Goal: Transaction & Acquisition: Purchase product/service

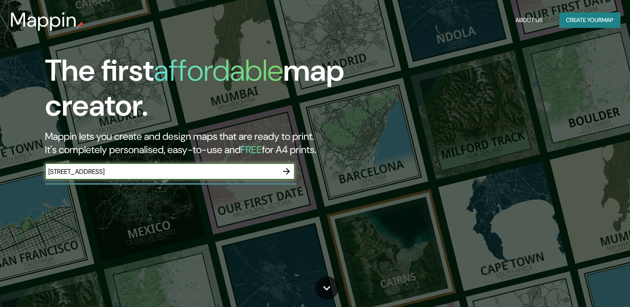
type input "[STREET_ADDRESS]"
click at [285, 174] on icon "button" at bounding box center [287, 172] width 10 height 10
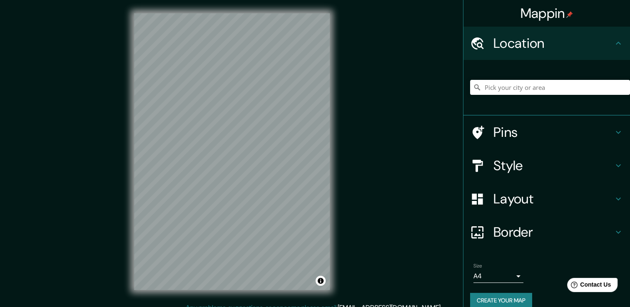
click at [484, 277] on body "Mappin Location Pins Style Layout Border Choose a border. Hint : you can make l…" at bounding box center [315, 153] width 630 height 307
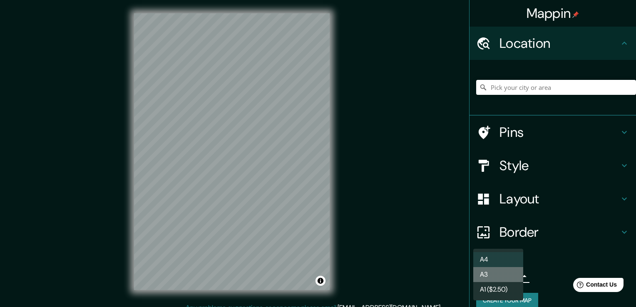
click at [490, 278] on li "A3" at bounding box center [499, 274] width 50 height 15
type input "a4"
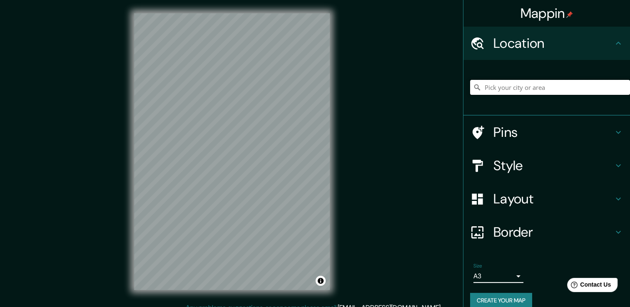
click at [507, 90] on input "Pick your city or area" at bounding box center [550, 87] width 160 height 15
paste input "[STREET_ADDRESS]"
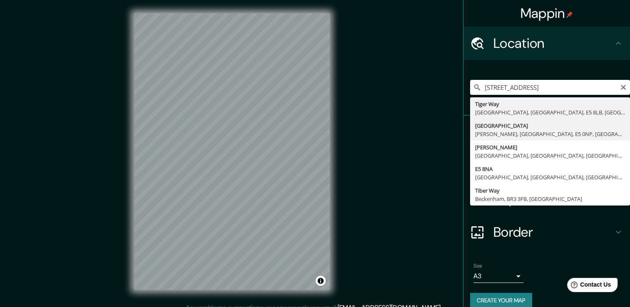
type input "[STREET_ADDRESS][PERSON_NAME]"
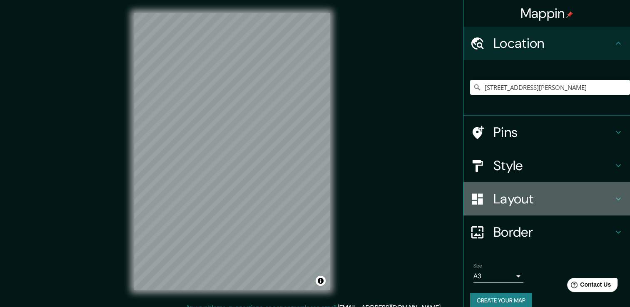
click at [513, 201] on h4 "Layout" at bounding box center [554, 199] width 120 height 17
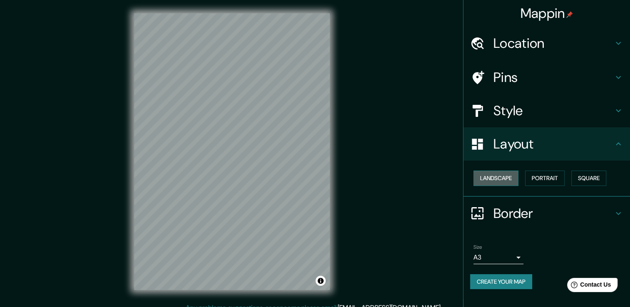
click at [492, 174] on button "Landscape" at bounding box center [496, 178] width 45 height 15
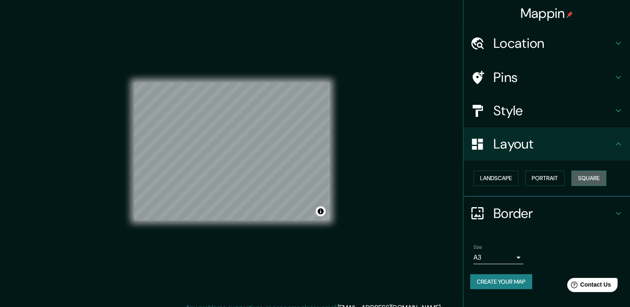
click at [595, 174] on button "Square" at bounding box center [588, 178] width 35 height 15
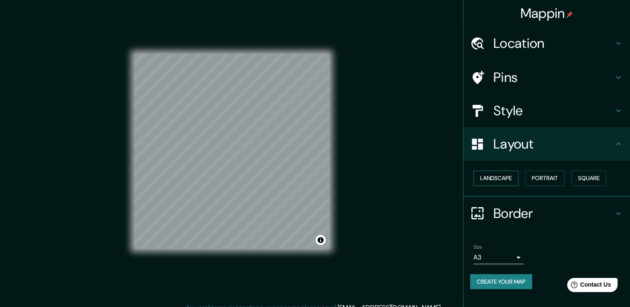
click at [516, 177] on button "Landscape" at bounding box center [496, 178] width 45 height 15
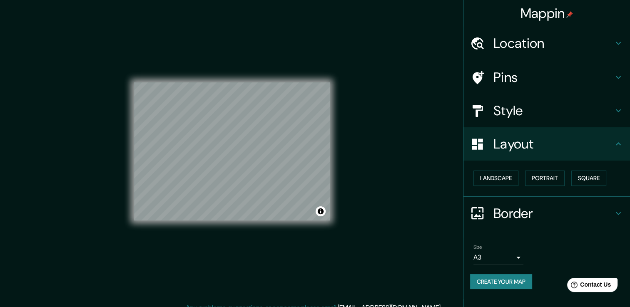
click at [499, 110] on h4 "Style" at bounding box center [554, 110] width 120 height 17
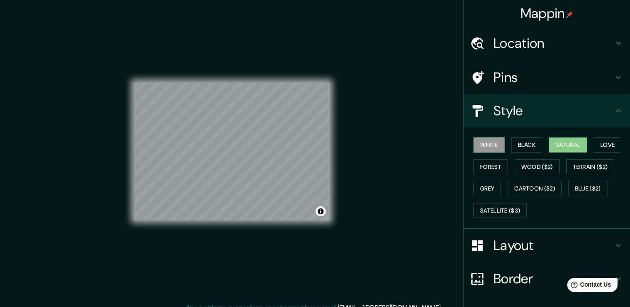
click at [562, 151] on button "Natural" at bounding box center [568, 144] width 38 height 15
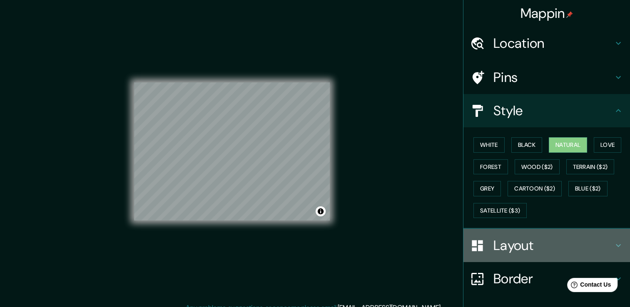
click at [481, 247] on div at bounding box center [481, 246] width 23 height 15
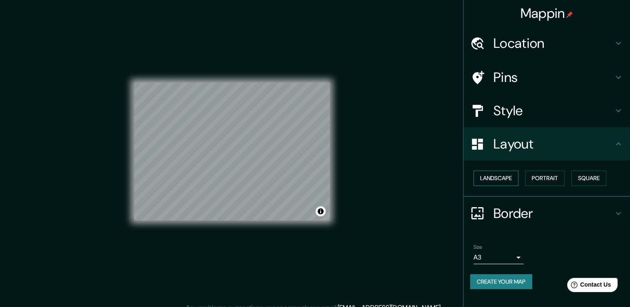
click at [489, 180] on button "Landscape" at bounding box center [496, 178] width 45 height 15
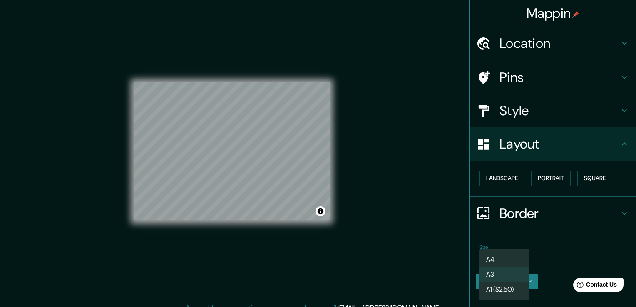
click at [488, 255] on body "Mappin Location [GEOGRAPHIC_DATA][PERSON_NAME], [GEOGRAPHIC_DATA], E5 0NP, [GEO…" at bounding box center [318, 153] width 636 height 307
click at [488, 256] on li "A4" at bounding box center [505, 259] width 50 height 15
type input "single"
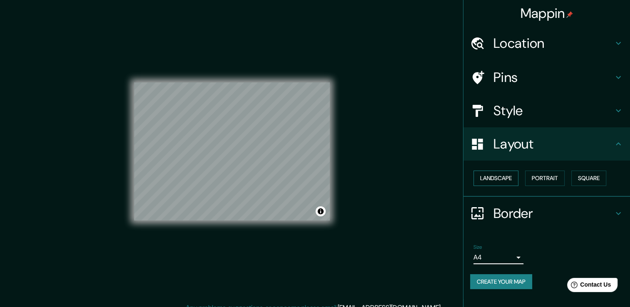
click at [508, 184] on button "Landscape" at bounding box center [496, 178] width 45 height 15
click at [533, 182] on button "Portrait" at bounding box center [545, 178] width 40 height 15
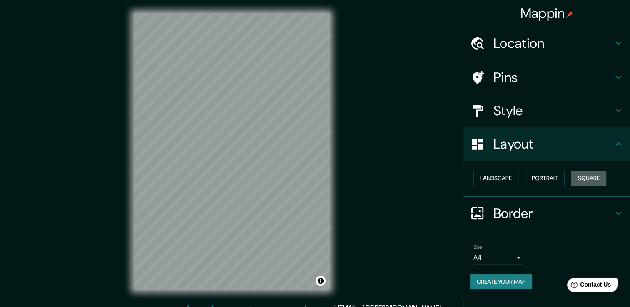
click at [590, 176] on button "Square" at bounding box center [588, 178] width 35 height 15
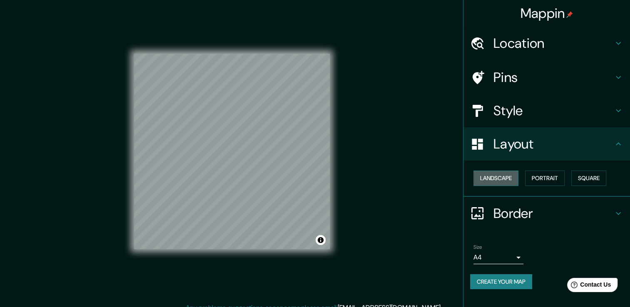
click at [496, 177] on button "Landscape" at bounding box center [496, 178] width 45 height 15
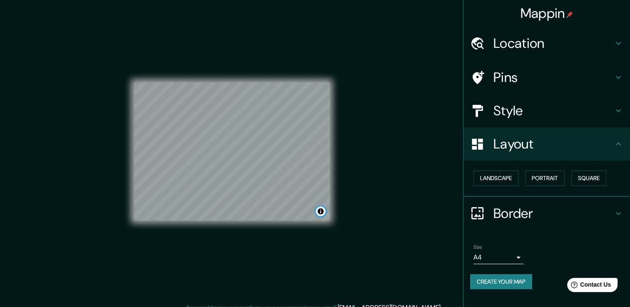
click at [323, 215] on button "Toggle attribution" at bounding box center [321, 212] width 10 height 10
click at [217, 211] on link "© Mapbox" at bounding box center [217, 212] width 23 height 6
click at [402, 131] on div "Mappin Location [GEOGRAPHIC_DATA][PERSON_NAME], [GEOGRAPHIC_DATA], E5 0NP, [GEO…" at bounding box center [315, 158] width 630 height 317
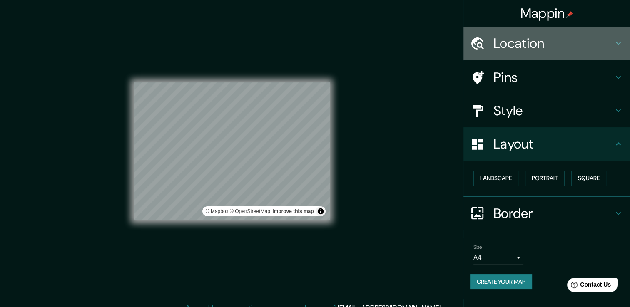
click at [544, 45] on h4 "Location" at bounding box center [554, 43] width 120 height 17
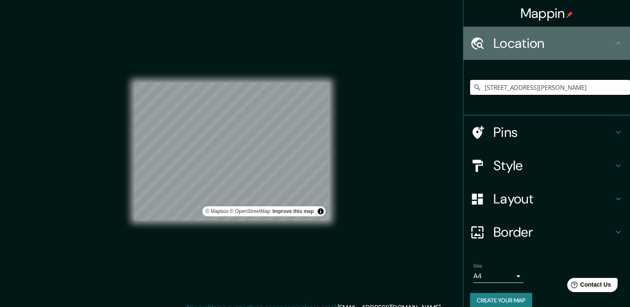
click at [544, 45] on h4 "Location" at bounding box center [554, 43] width 120 height 17
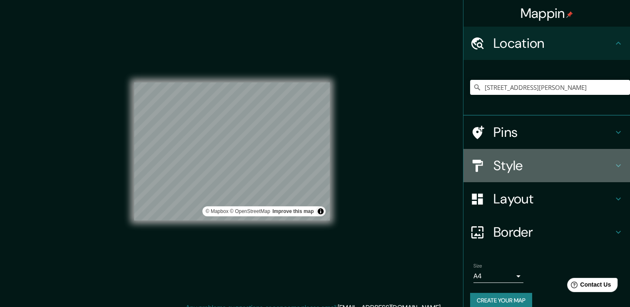
click at [521, 171] on h4 "Style" at bounding box center [554, 165] width 120 height 17
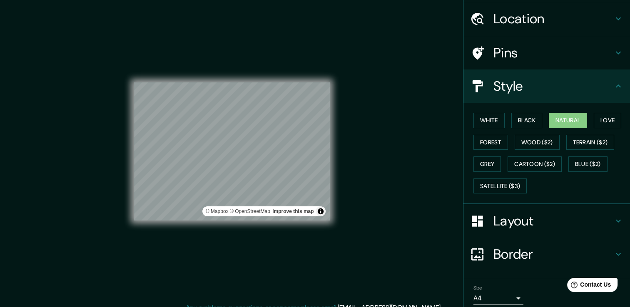
scroll to position [25, 0]
click at [486, 122] on button "White" at bounding box center [489, 119] width 31 height 15
click at [523, 125] on button "Black" at bounding box center [526, 119] width 31 height 15
click at [599, 120] on button "Love" at bounding box center [607, 119] width 27 height 15
click at [475, 144] on button "Forest" at bounding box center [491, 142] width 35 height 15
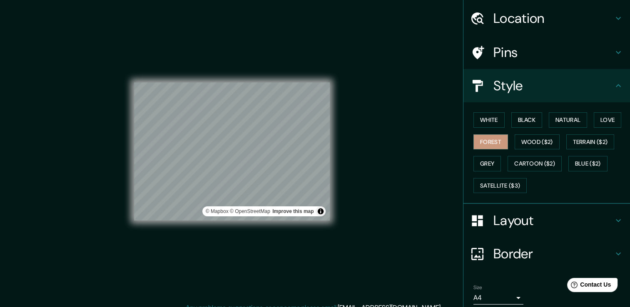
click at [445, 165] on div "Mappin Location [GEOGRAPHIC_DATA][PERSON_NAME], [GEOGRAPHIC_DATA], E5 0NP, [GEO…" at bounding box center [315, 158] width 630 height 317
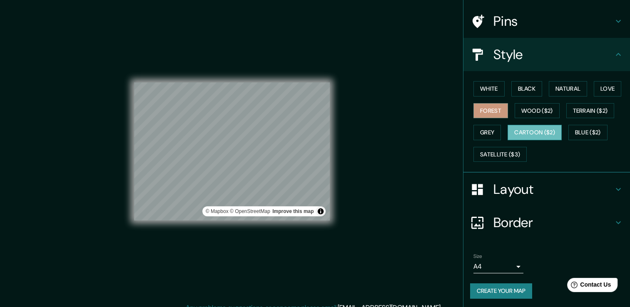
scroll to position [0, 0]
